Goal: Task Accomplishment & Management: Manage account settings

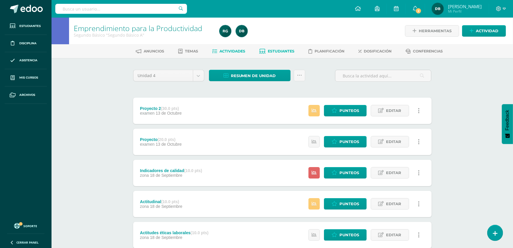
click at [284, 47] on link "Estudiantes" at bounding box center [276, 51] width 35 height 9
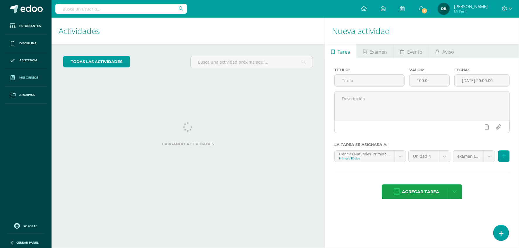
click at [44, 80] on link "Mis cursos" at bounding box center [26, 77] width 42 height 17
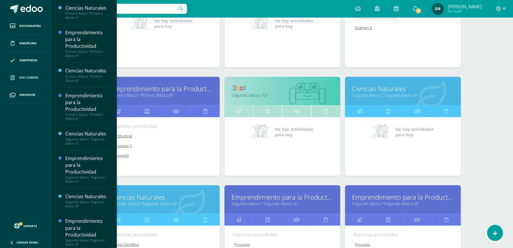
scroll to position [180, 0]
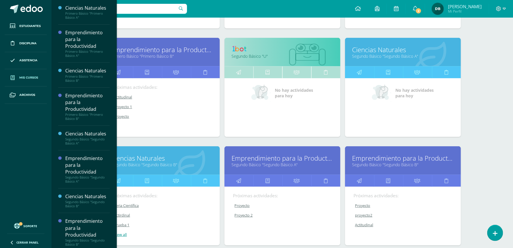
click at [275, 160] on link "Emprendimiento para la Productividad" at bounding box center [282, 157] width 101 height 9
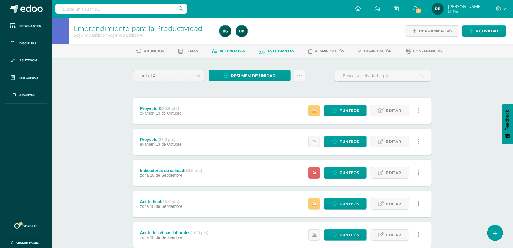
click at [286, 50] on span "Estudiantes" at bounding box center [281, 51] width 27 height 4
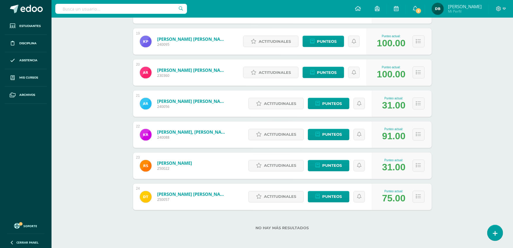
scroll to position [658, 0]
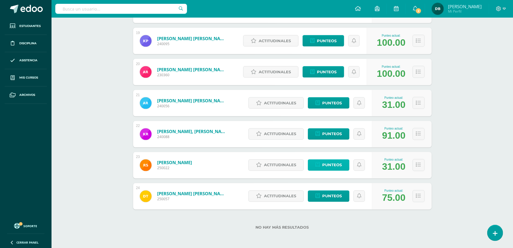
click at [339, 161] on span "Punteos" at bounding box center [332, 165] width 20 height 11
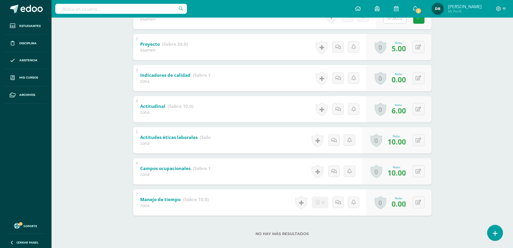
scroll to position [149, 0]
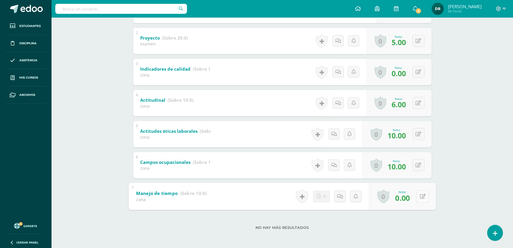
click at [417, 196] on button at bounding box center [423, 196] width 12 height 12
type input "8"
click at [409, 196] on link at bounding box center [408, 198] width 12 height 12
click at [276, 135] on div "5 Actitudes éticas laborales (Sobre 10.0) zona Nota 10.00 0 Logros Logros obten…" at bounding box center [282, 134] width 299 height 26
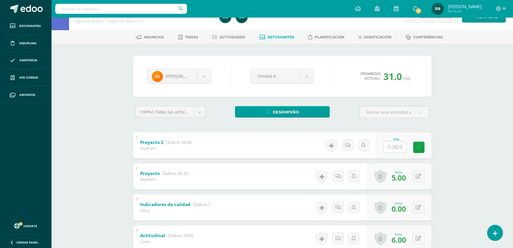
scroll to position [0, 0]
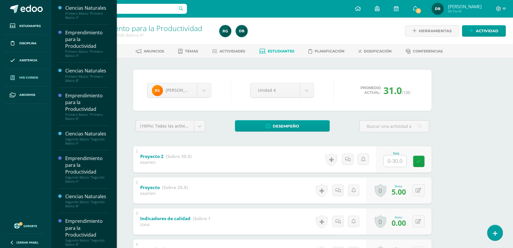
click at [36, 74] on link "Mis cursos" at bounding box center [26, 77] width 42 height 17
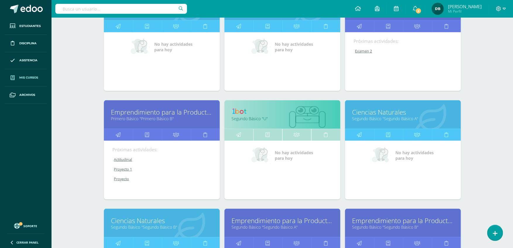
scroll to position [130, 0]
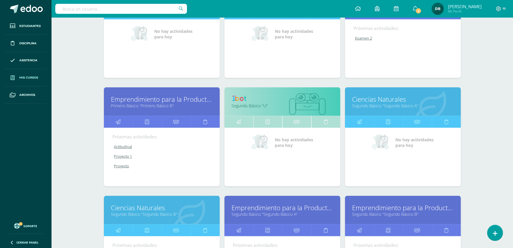
click at [160, 211] on link "Segundo Básico "Segundo Básico B"" at bounding box center [161, 214] width 101 height 6
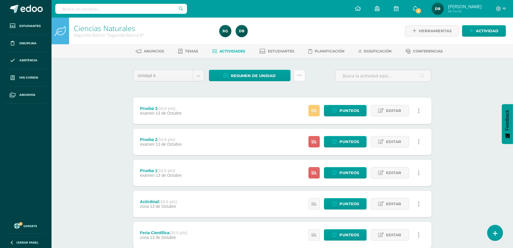
click at [297, 78] on link at bounding box center [299, 75] width 11 height 11
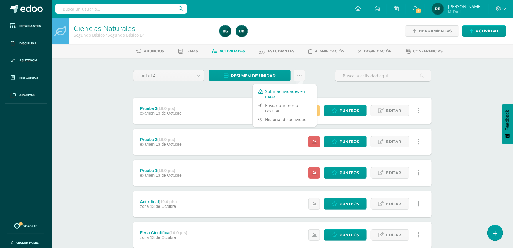
click at [289, 92] on link "Subir actividades en masa" at bounding box center [285, 94] width 64 height 14
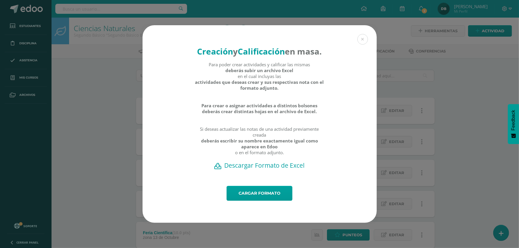
click at [271, 169] on h2 "Descargar Formato de Excel" at bounding box center [260, 165] width 214 height 8
click at [447, 166] on div "Creación y Calificación en masa. Para poder crear actividades y calificar las m…" at bounding box center [259, 123] width 515 height 197
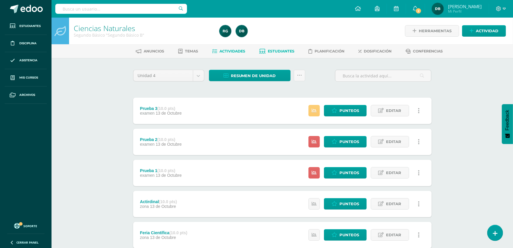
click at [288, 53] on span "Estudiantes" at bounding box center [281, 51] width 27 height 4
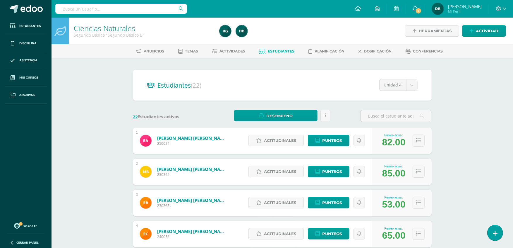
click at [510, 145] on div "Ciencias Naturales Segundo Básico "Segundo Básico B" Herramientas Detalle de as…" at bounding box center [283, 244] width 462 height 453
click at [326, 114] on link at bounding box center [326, 115] width 10 height 11
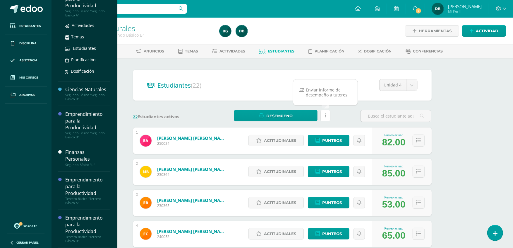
scroll to position [167, 0]
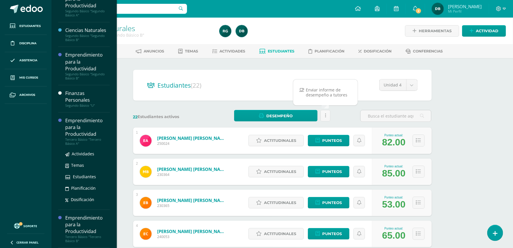
click at [74, 133] on div "Emprendimiento para la Productividad" at bounding box center [87, 127] width 45 height 20
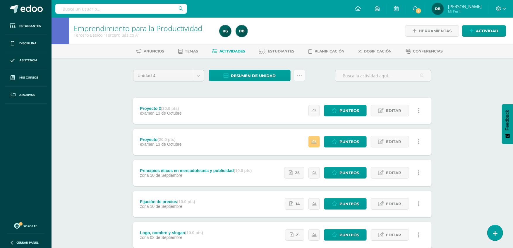
click at [299, 77] on icon at bounding box center [299, 75] width 5 height 5
click at [294, 91] on link "Subir actividades en masa" at bounding box center [285, 94] width 64 height 14
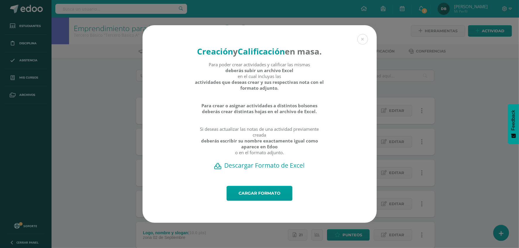
click at [270, 175] on div "Creación y Calificación en masa. Para poder crear actividades y calificar las m…" at bounding box center [260, 105] width 234 height 161
click at [265, 169] on h2 "Descargar Formato de Excel" at bounding box center [260, 165] width 214 height 8
